Goal: Task Accomplishment & Management: Complete application form

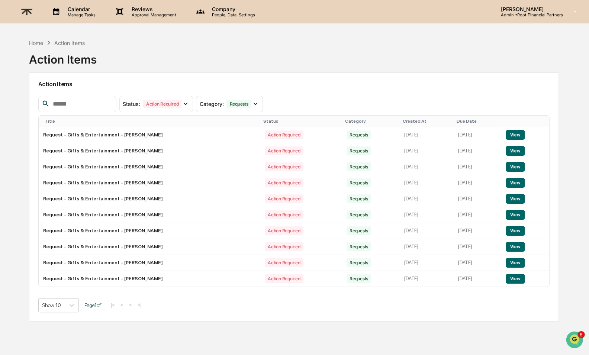
click at [144, 9] on p "Reviews" at bounding box center [153, 9] width 54 height 6
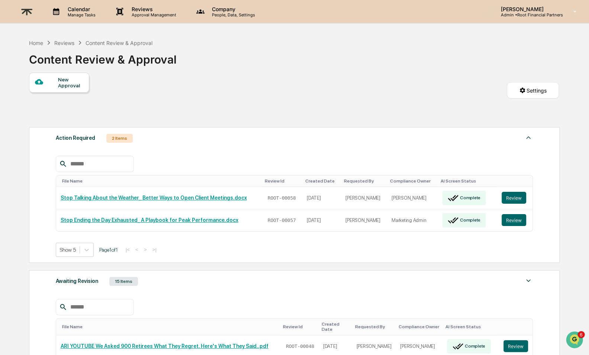
click at [58, 81] on div "New Approval" at bounding box center [70, 83] width 25 height 12
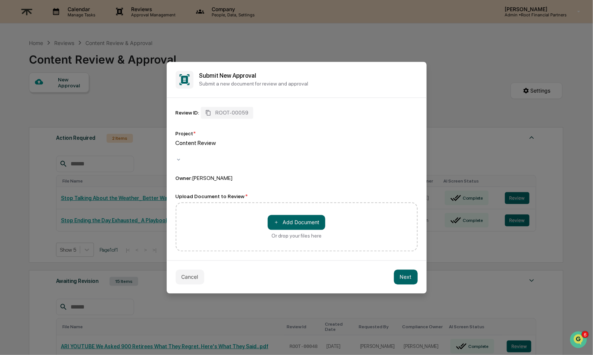
click at [178, 150] on div at bounding box center [176, 151] width 1 height 9
click at [289, 217] on button "＋ Add Document" at bounding box center [297, 222] width 58 height 15
click at [290, 216] on button "＋ Add Document" at bounding box center [297, 222] width 58 height 15
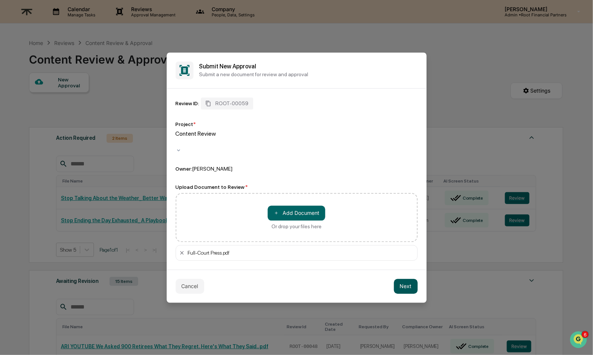
click at [403, 281] on button "Next" at bounding box center [406, 286] width 24 height 15
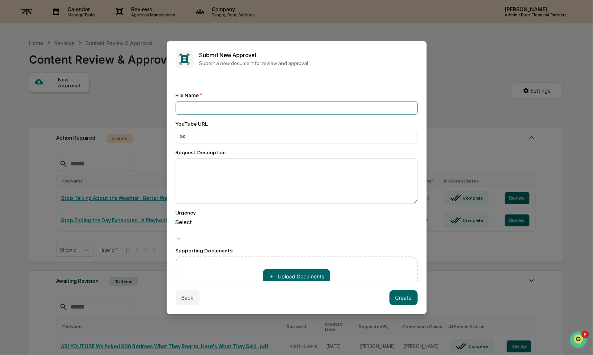
click at [243, 109] on input at bounding box center [297, 108] width 242 height 14
type input "**********"
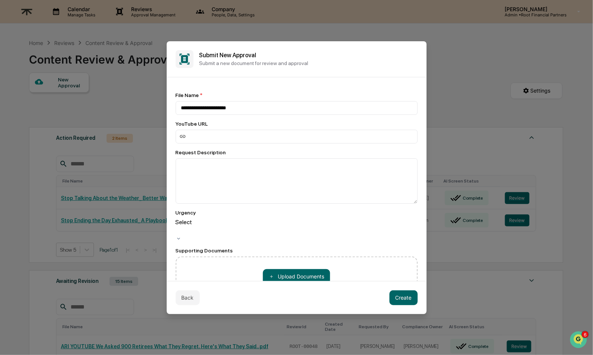
click at [178, 230] on div at bounding box center [176, 230] width 1 height 9
click at [409, 298] on button "Create" at bounding box center [404, 297] width 28 height 15
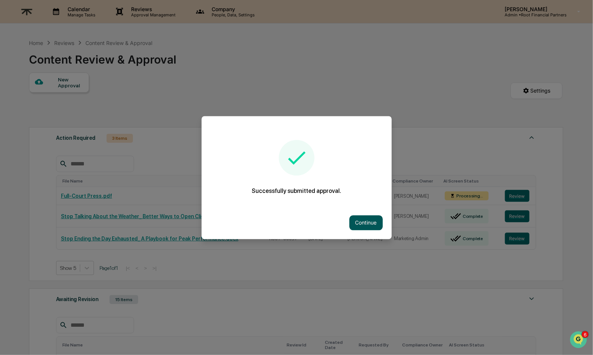
click at [364, 224] on button "Continue" at bounding box center [366, 222] width 33 height 15
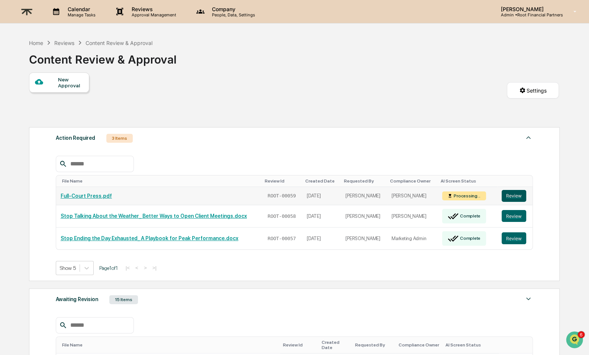
click at [517, 194] on button "Review" at bounding box center [513, 196] width 25 height 12
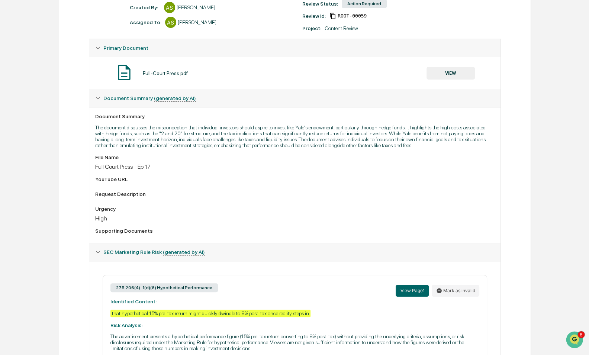
scroll to position [169, 0]
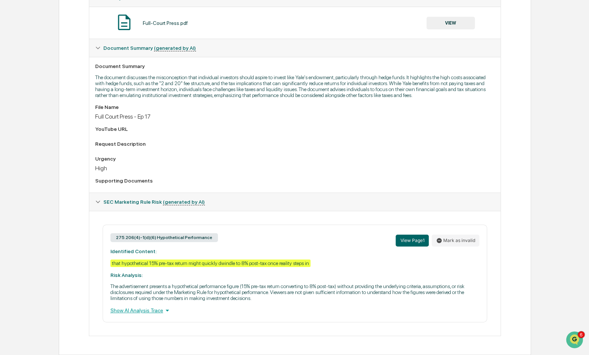
click at [153, 310] on div "Show AI Analysis Trace" at bounding box center [294, 310] width 369 height 8
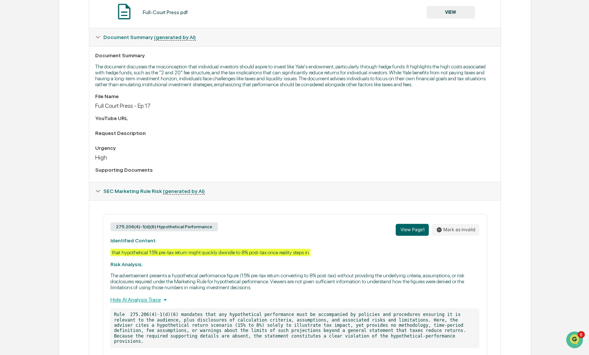
scroll to position [217, 0]
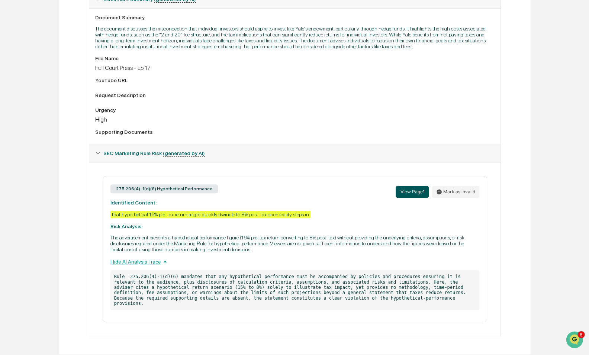
click at [412, 189] on button "View Page 1" at bounding box center [411, 192] width 33 height 12
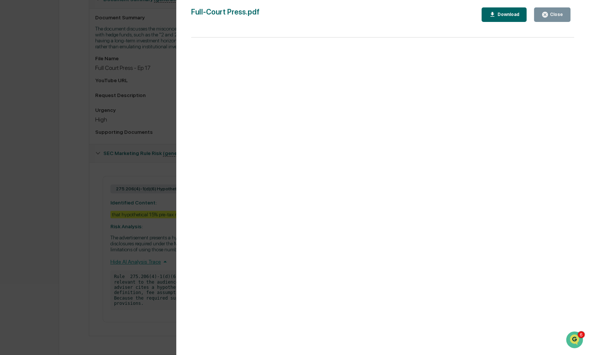
click at [555, 15] on div "Close" at bounding box center [555, 14] width 14 height 5
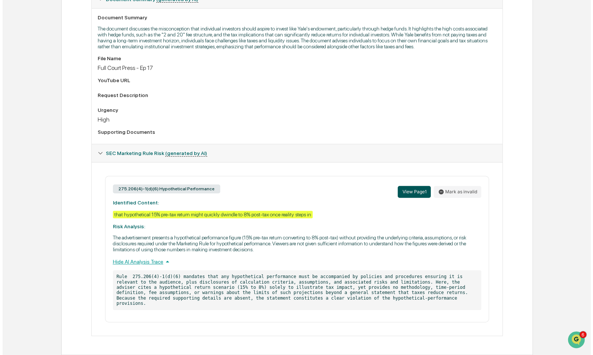
scroll to position [0, 0]
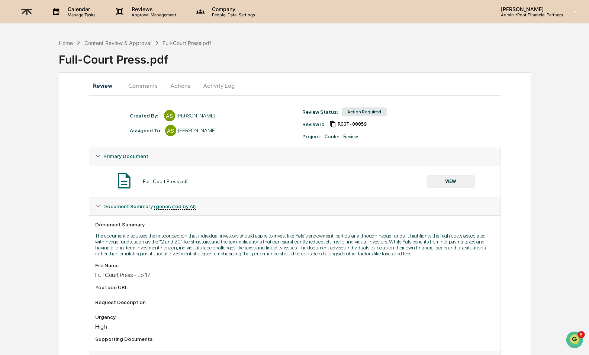
click at [148, 85] on button "Comments" at bounding box center [142, 86] width 41 height 18
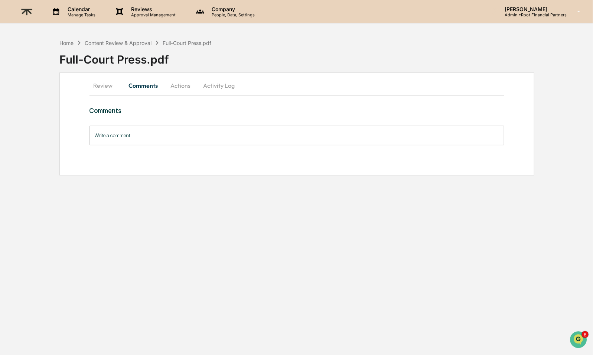
click at [174, 90] on button "Actions" at bounding box center [180, 86] width 33 height 18
